Goal: Task Accomplishment & Management: Use online tool/utility

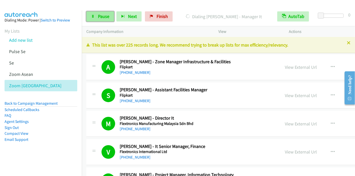
click at [103, 19] on span "Pause" at bounding box center [103, 16] width 11 height 6
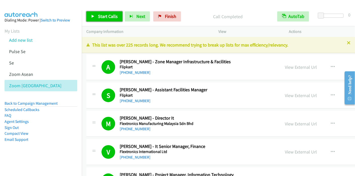
click at [105, 16] on span "Start Calls" at bounding box center [108, 16] width 20 height 6
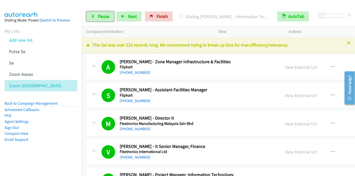
click at [104, 16] on span "Pause" at bounding box center [103, 16] width 11 height 6
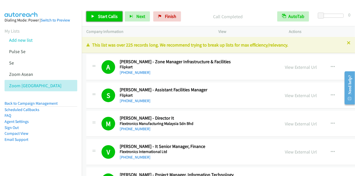
click at [110, 15] on span "Start Calls" at bounding box center [108, 16] width 20 height 6
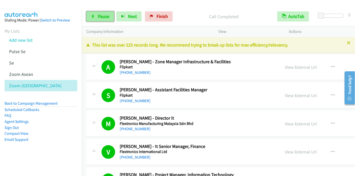
click at [100, 17] on span "Pause" at bounding box center [103, 16] width 11 height 6
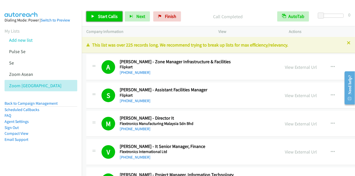
click at [111, 16] on span "Start Calls" at bounding box center [108, 16] width 20 height 6
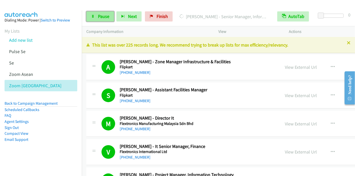
click at [99, 16] on span "Pause" at bounding box center [103, 16] width 11 height 6
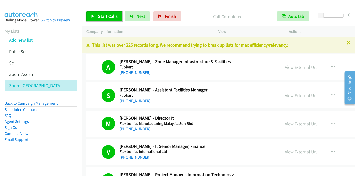
click at [108, 16] on span "Start Calls" at bounding box center [108, 16] width 20 height 6
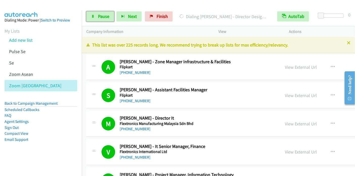
drag, startPoint x: 98, startPoint y: 19, endPoint x: 165, endPoint y: 1, distance: 69.5
click at [98, 19] on link "Pause" at bounding box center [100, 16] width 28 height 10
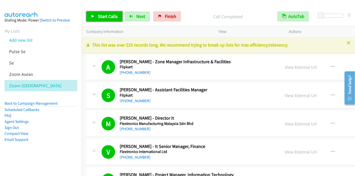
click at [107, 15] on span "Start Calls" at bounding box center [108, 16] width 20 height 6
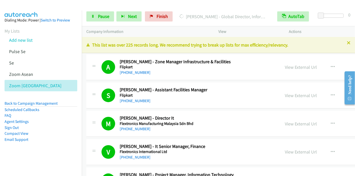
click at [186, 27] on div "Company Information" at bounding box center [148, 31] width 132 height 11
click at [104, 18] on span "Pause" at bounding box center [103, 16] width 11 height 6
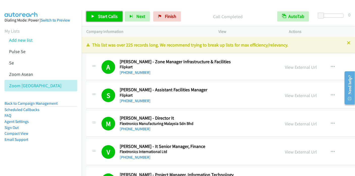
click at [110, 17] on span "Start Calls" at bounding box center [108, 16] width 20 height 6
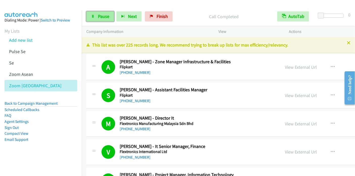
click at [102, 18] on span "Pause" at bounding box center [103, 16] width 11 height 6
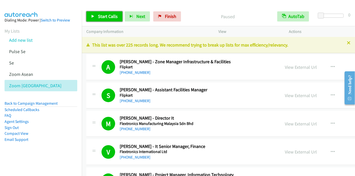
click at [102, 18] on span "Start Calls" at bounding box center [108, 16] width 20 height 6
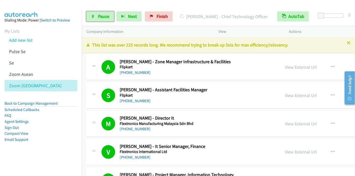
click at [98, 19] on span "Pause" at bounding box center [103, 16] width 11 height 6
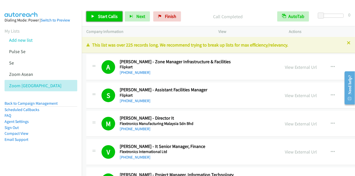
click at [111, 15] on span "Start Calls" at bounding box center [108, 16] width 20 height 6
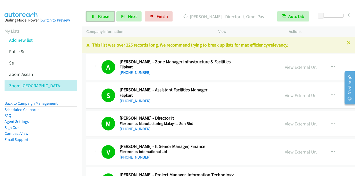
click at [98, 18] on span "Pause" at bounding box center [103, 16] width 11 height 6
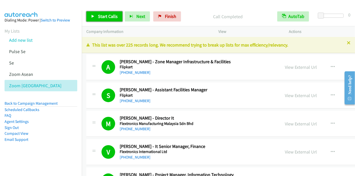
click at [105, 14] on span "Start Calls" at bounding box center [108, 16] width 20 height 6
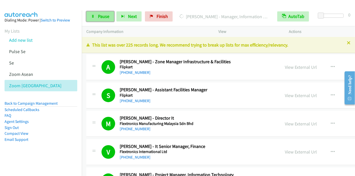
click at [103, 13] on span "Pause" at bounding box center [103, 16] width 11 height 6
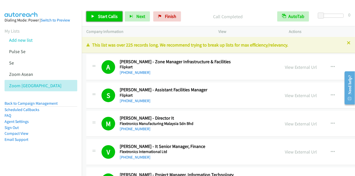
click at [112, 18] on span "Start Calls" at bounding box center [108, 16] width 20 height 6
click at [101, 15] on span "Start Calls" at bounding box center [108, 16] width 20 height 6
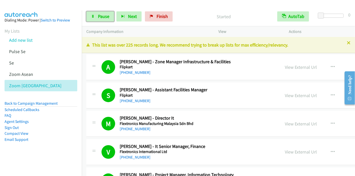
click at [94, 15] on icon at bounding box center [93, 17] width 4 height 4
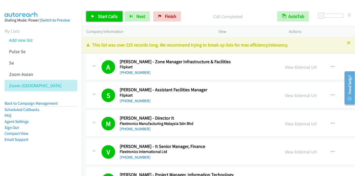
click at [108, 13] on span "Start Calls" at bounding box center [108, 16] width 20 height 6
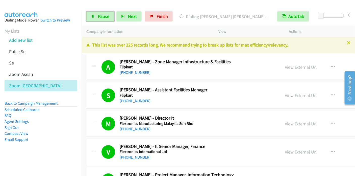
drag, startPoint x: 102, startPoint y: 16, endPoint x: 187, endPoint y: 0, distance: 86.2
click at [102, 16] on span "Pause" at bounding box center [103, 16] width 11 height 6
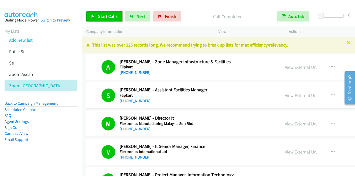
click at [106, 17] on span "Start Calls" at bounding box center [108, 16] width 20 height 6
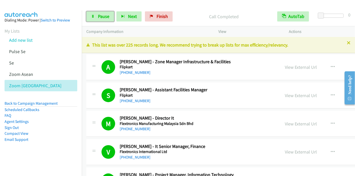
click at [100, 18] on span "Pause" at bounding box center [103, 16] width 11 height 6
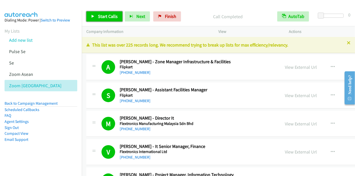
click at [109, 17] on span "Start Calls" at bounding box center [108, 16] width 20 height 6
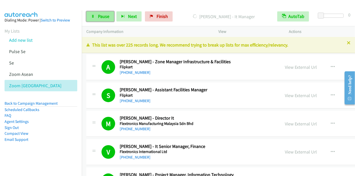
click at [99, 17] on span "Pause" at bounding box center [103, 16] width 11 height 6
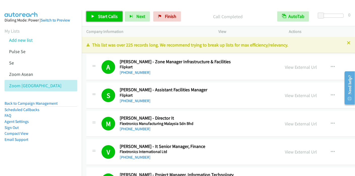
click at [107, 19] on link "Start Calls" at bounding box center [104, 16] width 36 height 10
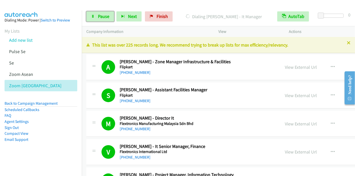
click at [100, 16] on span "Pause" at bounding box center [103, 16] width 11 height 6
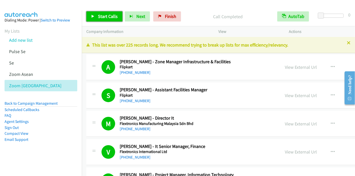
drag, startPoint x: 101, startPoint y: 14, endPoint x: 153, endPoint y: 2, distance: 52.8
click at [101, 14] on span "Start Calls" at bounding box center [108, 16] width 20 height 6
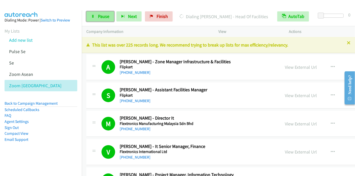
click at [99, 17] on span "Pause" at bounding box center [103, 16] width 11 height 6
